Goal: Browse casually

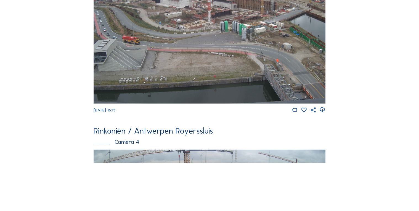
scroll to position [730, 0]
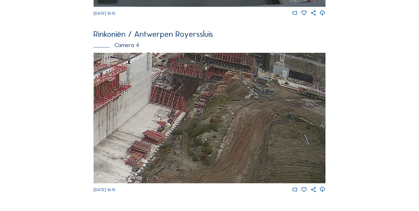
drag, startPoint x: 245, startPoint y: 124, endPoint x: 115, endPoint y: 117, distance: 130.5
click at [115, 117] on img at bounding box center [210, 118] width 232 height 130
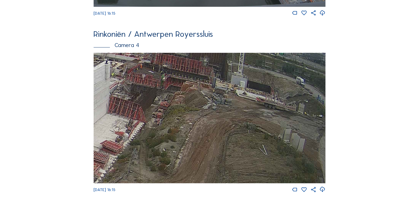
drag, startPoint x: 254, startPoint y: 118, endPoint x: 218, endPoint y: 126, distance: 37.4
click at [218, 126] on img at bounding box center [210, 118] width 232 height 130
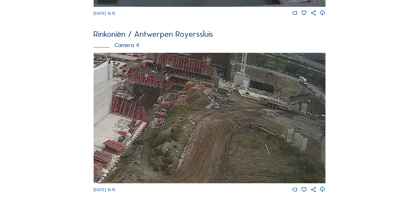
drag, startPoint x: 154, startPoint y: 110, endPoint x: 176, endPoint y: 112, distance: 22.1
click at [176, 112] on img at bounding box center [210, 118] width 232 height 130
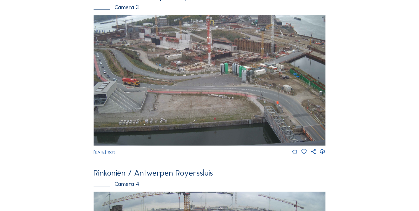
scroll to position [576, 0]
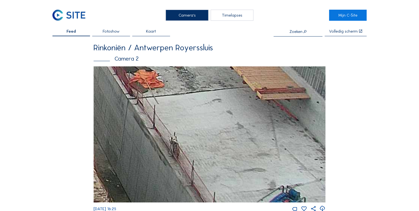
drag, startPoint x: 305, startPoint y: 170, endPoint x: 200, endPoint y: 110, distance: 120.6
click at [199, 112] on img at bounding box center [210, 134] width 232 height 136
